Goal: Connect with others: Establish contact or relationships with other users

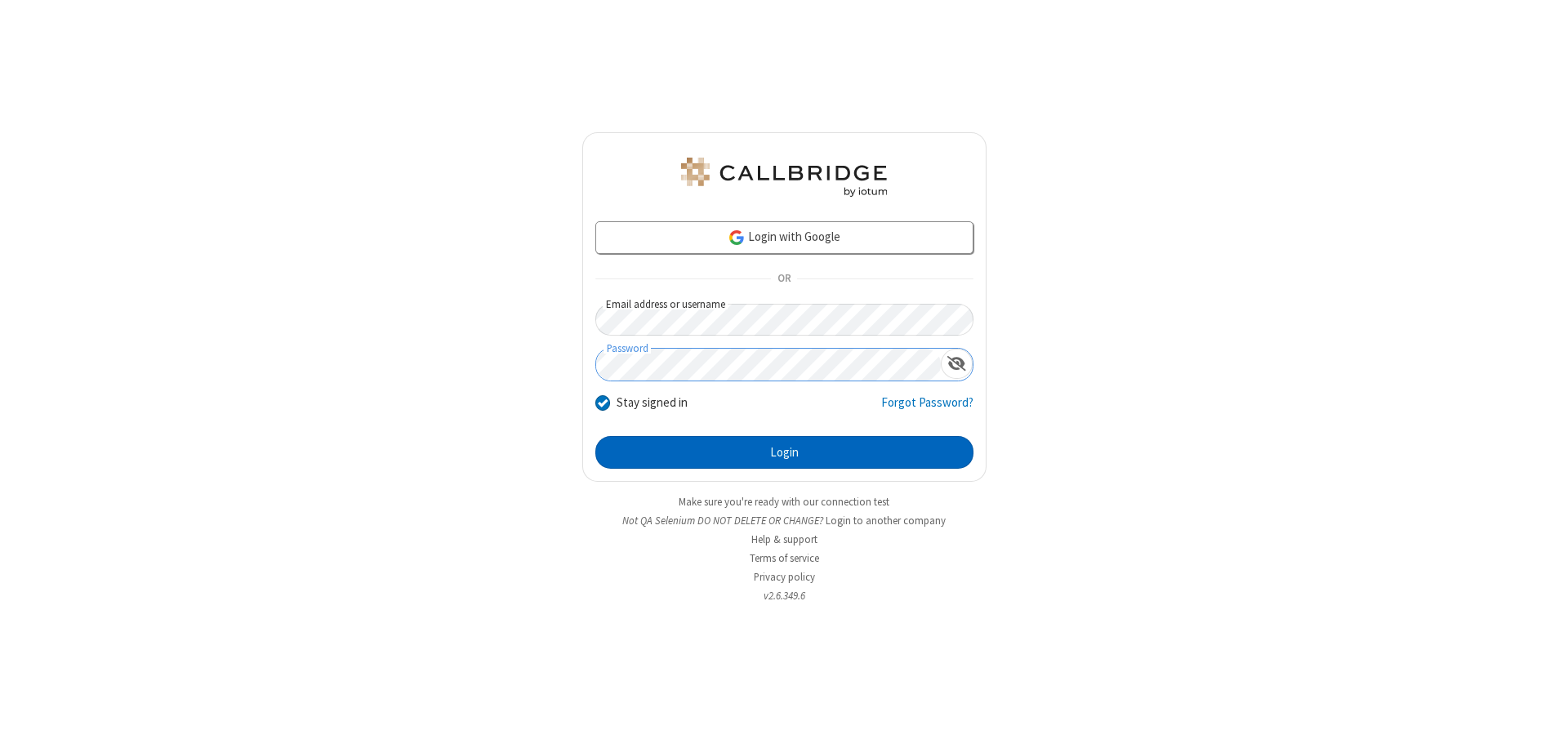
click at [784, 452] on button "Login" at bounding box center [784, 452] width 378 height 33
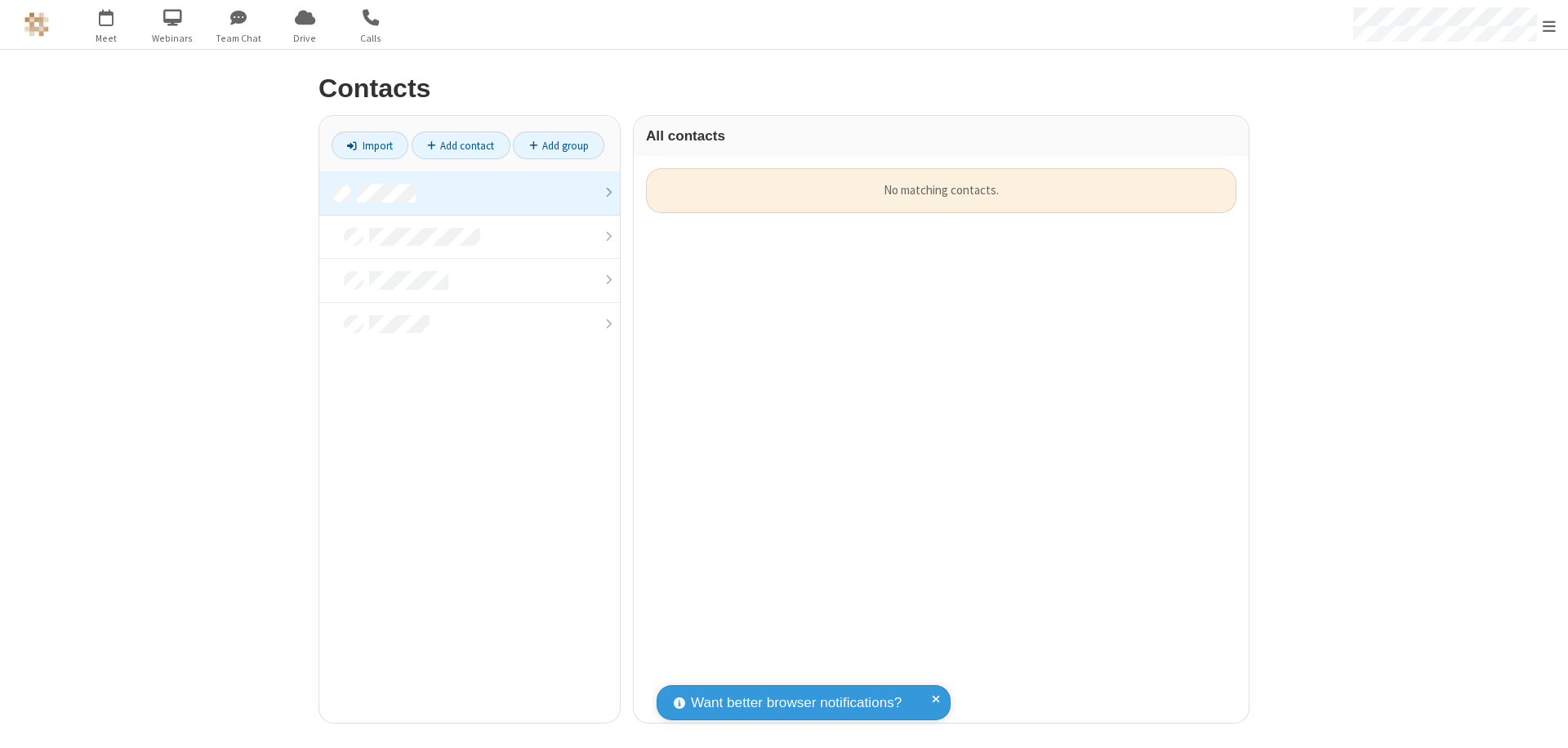
scroll to position [555, 602]
click at [470, 192] on link at bounding box center [470, 193] width 301 height 44
click at [460, 145] on link "Add contact" at bounding box center [461, 145] width 99 height 28
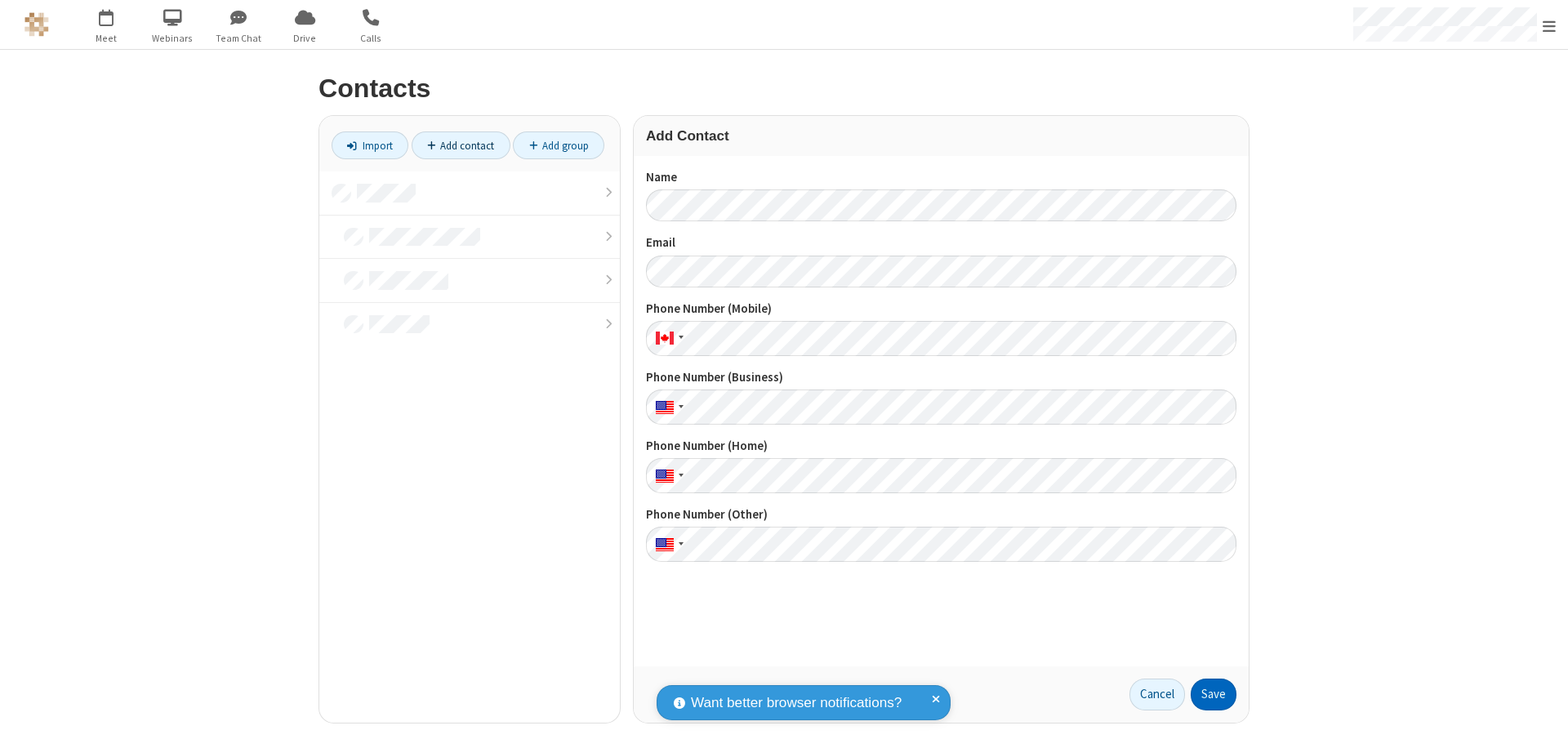
click at [1213, 694] on button "Save" at bounding box center [1213, 694] width 45 height 33
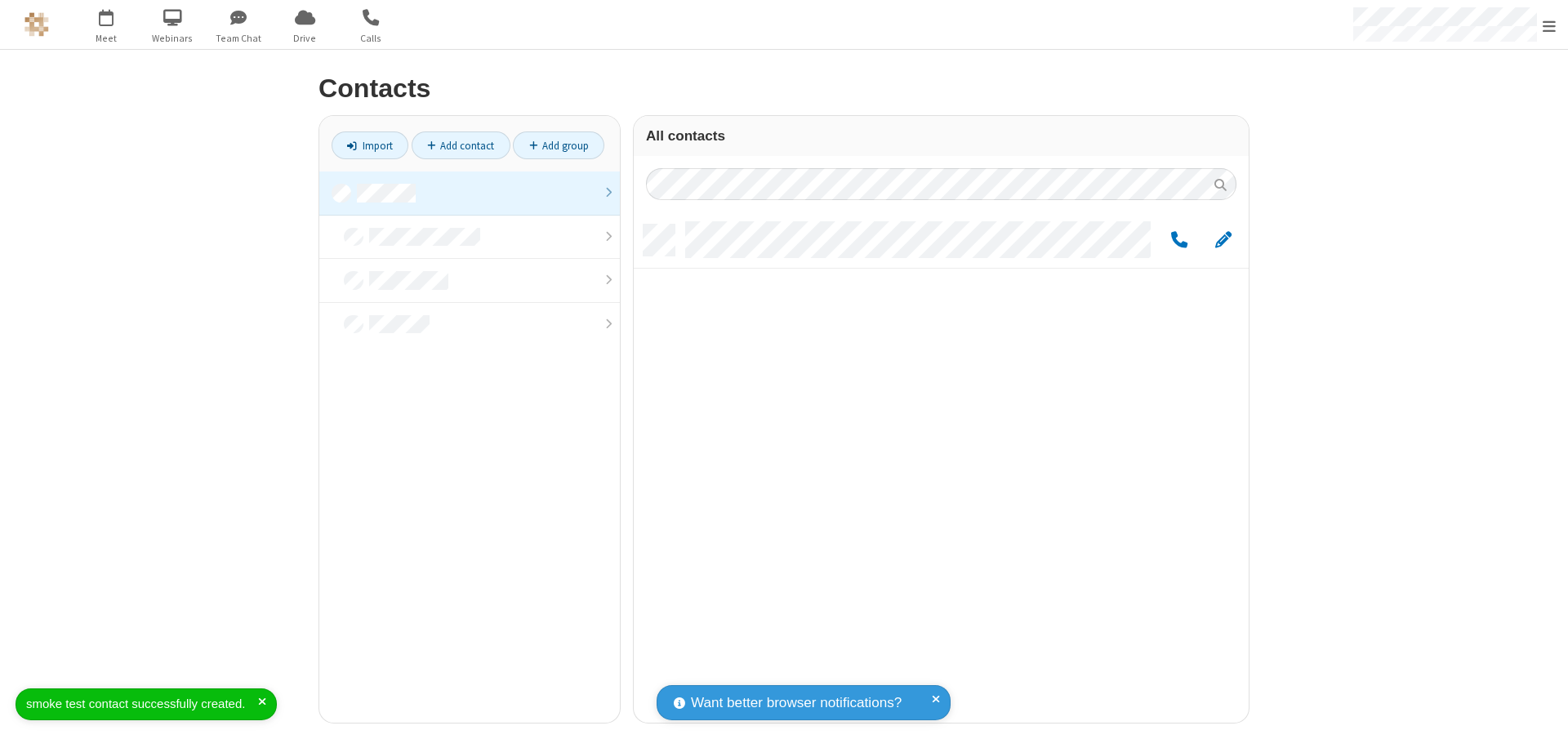
scroll to position [498, 602]
click at [460, 145] on link "Add contact" at bounding box center [461, 145] width 99 height 28
